Goal: Find specific page/section: Find specific page/section

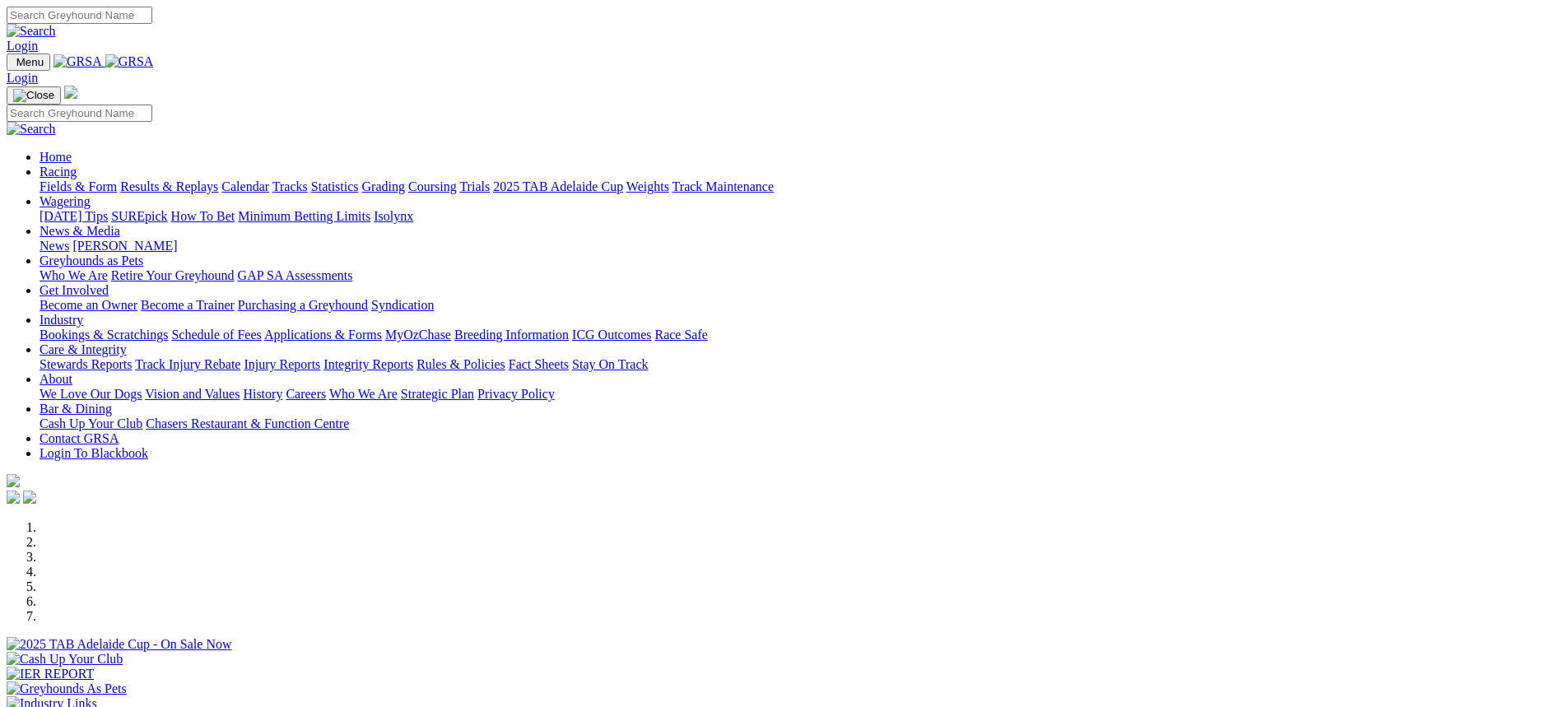
scroll to position [412, 0]
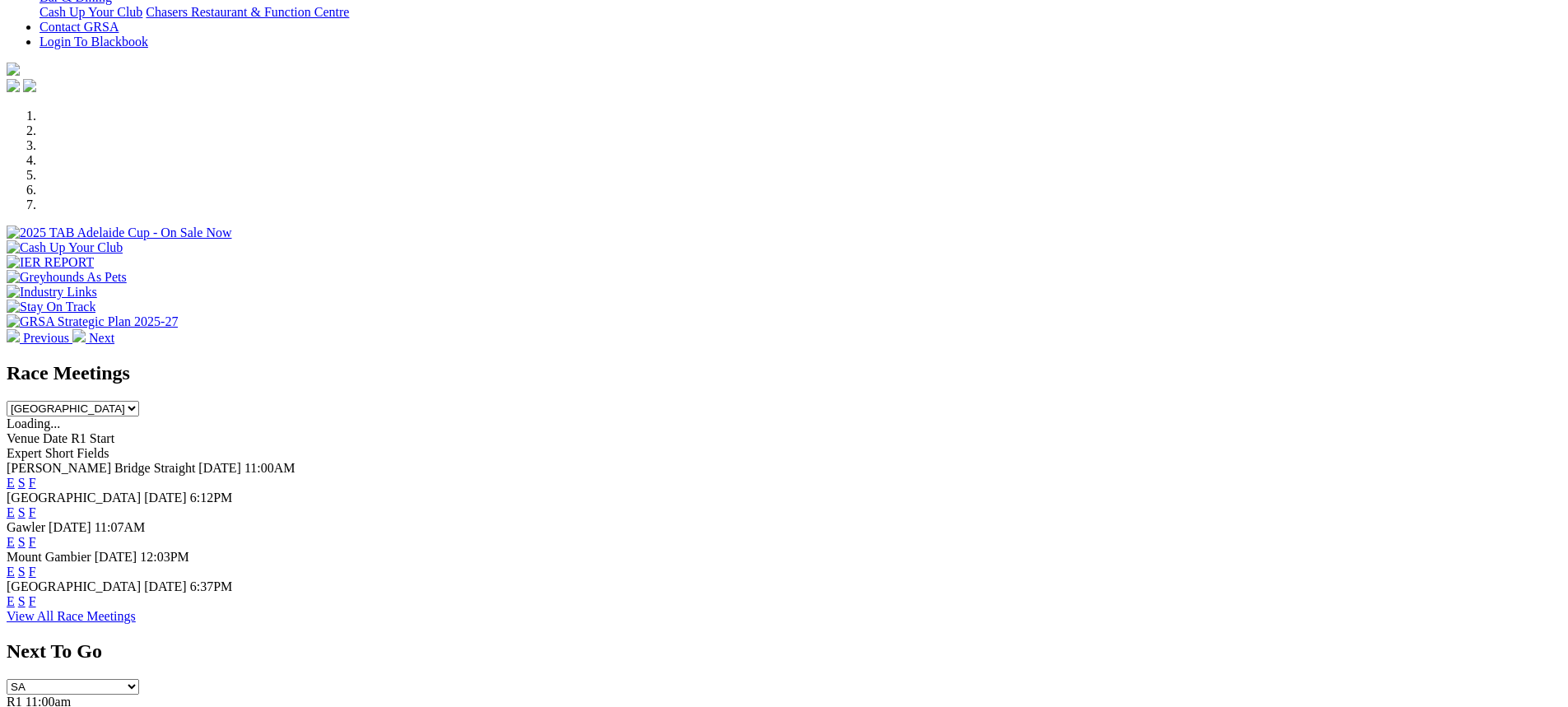
click at [37, 535] on link "F" at bounding box center [33, 542] width 8 height 14
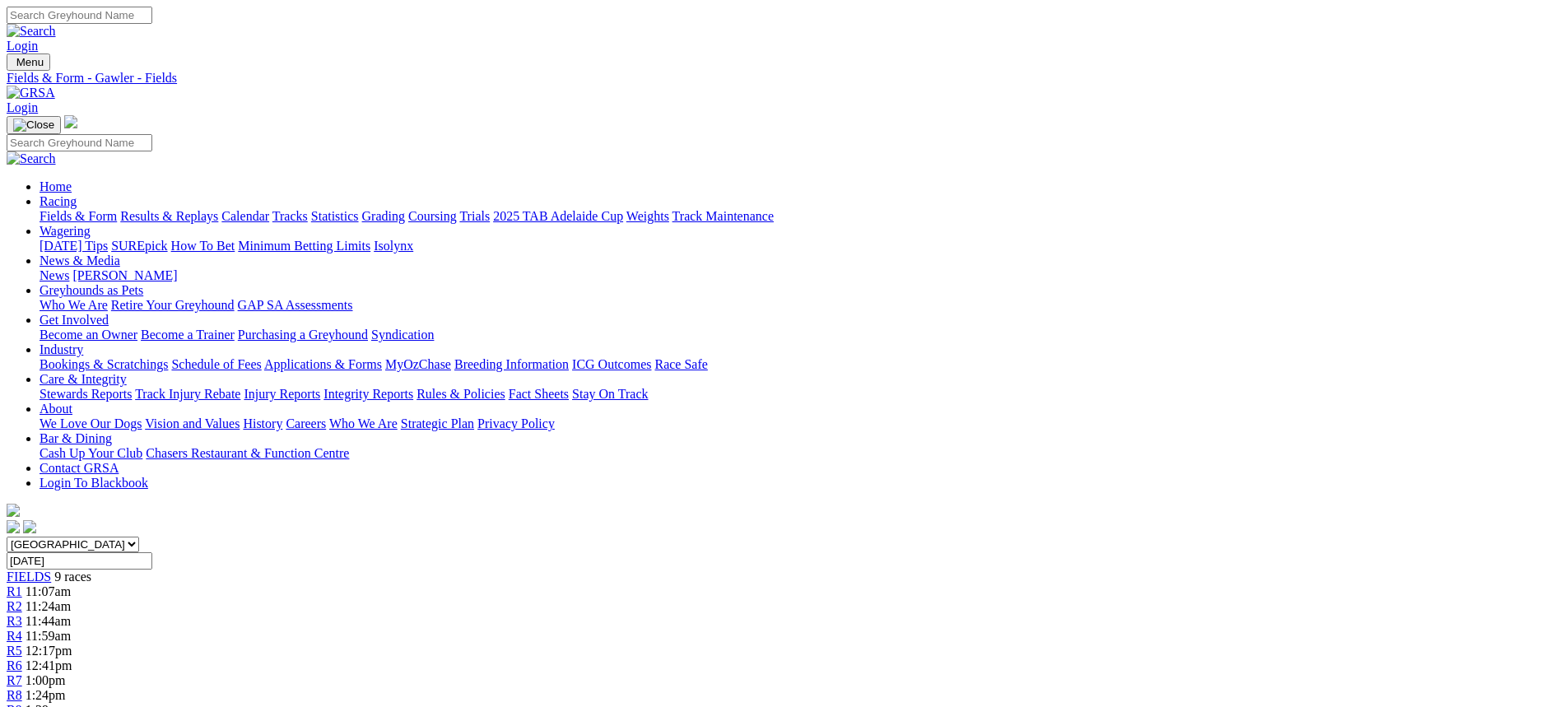
click at [116, 209] on link "Fields & Form" at bounding box center [78, 215] width 77 height 14
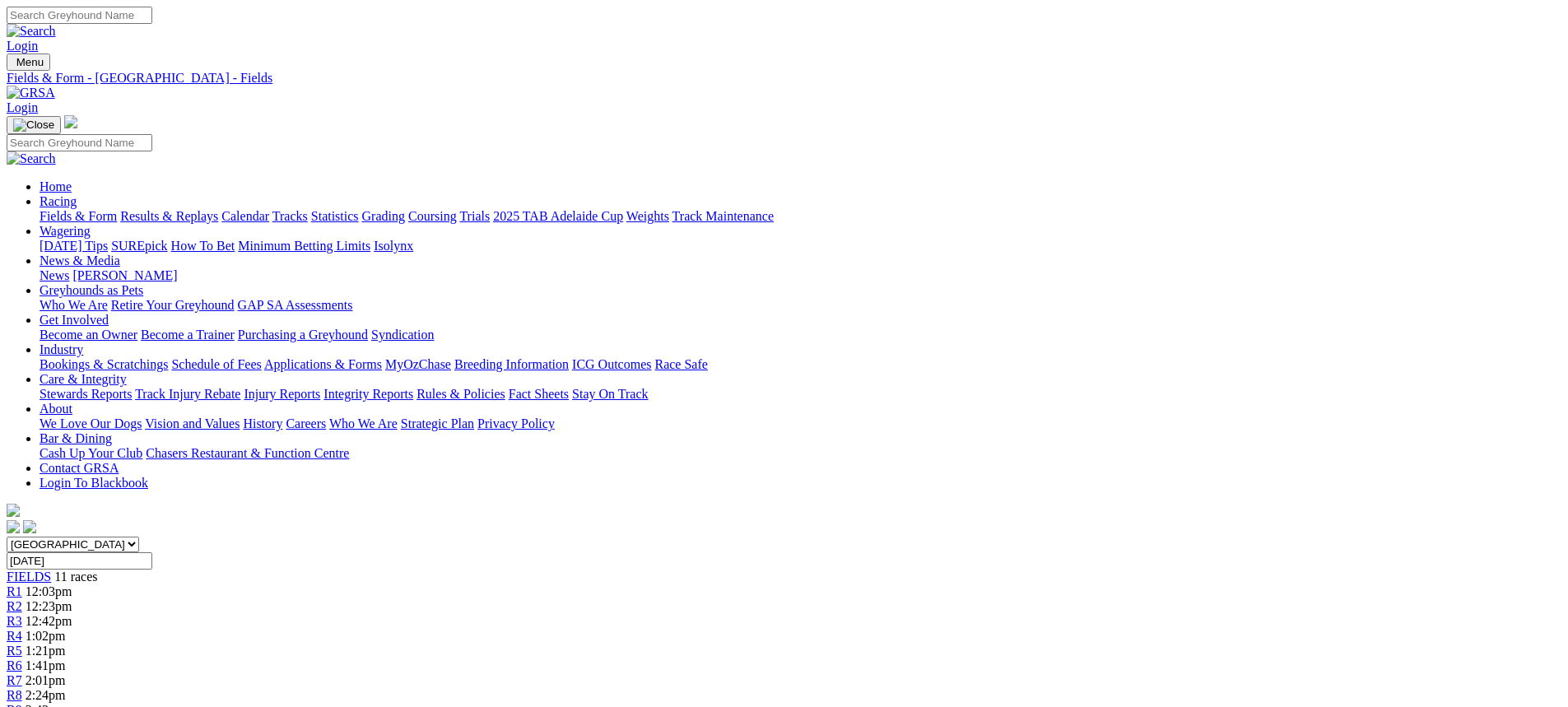
click at [116, 209] on link "Fields & Form" at bounding box center [78, 215] width 77 height 14
